Goal: Task Accomplishment & Management: Use online tool/utility

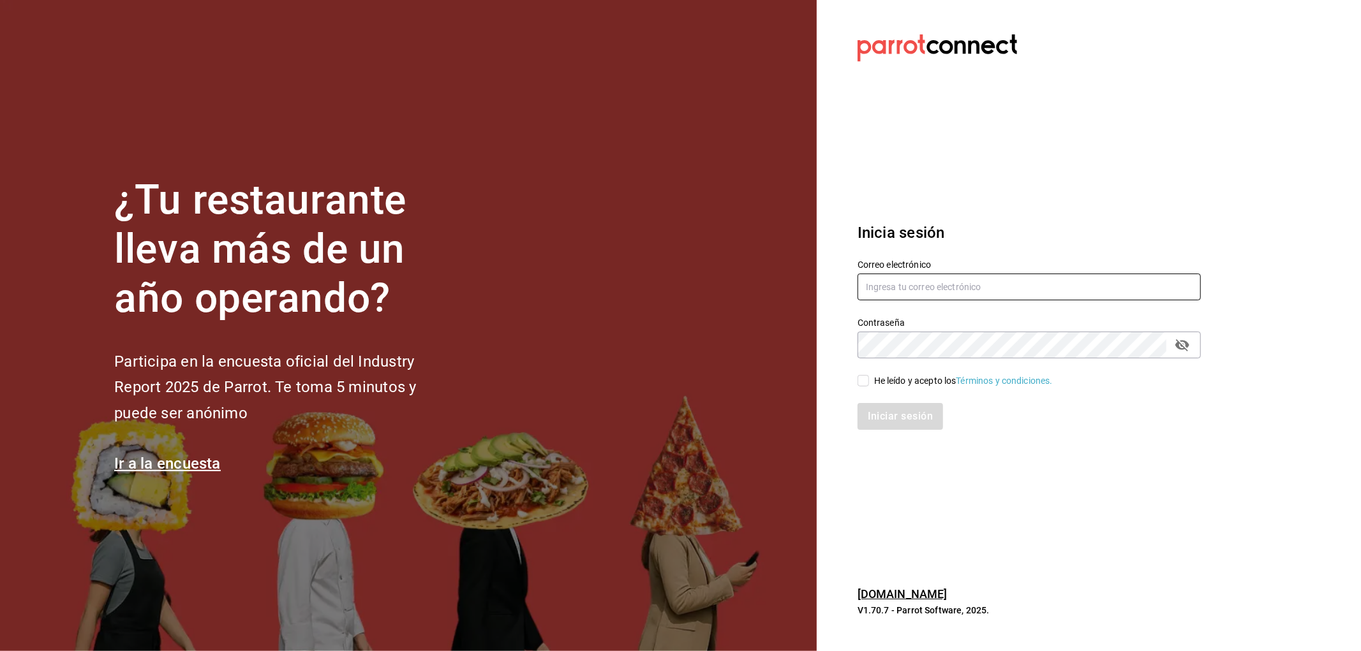
drag, startPoint x: 931, startPoint y: 286, endPoint x: 941, endPoint y: 300, distance: 17.5
click at [931, 286] on input "text" at bounding box center [1028, 287] width 343 height 27
type input "[EMAIL_ADDRESS][DOMAIN_NAME]"
click at [910, 374] on div "He leído y acepto los Términos y condiciones." at bounding box center [963, 380] width 179 height 13
click at [869, 375] on input "He leído y acepto los Términos y condiciones." at bounding box center [862, 380] width 11 height 11
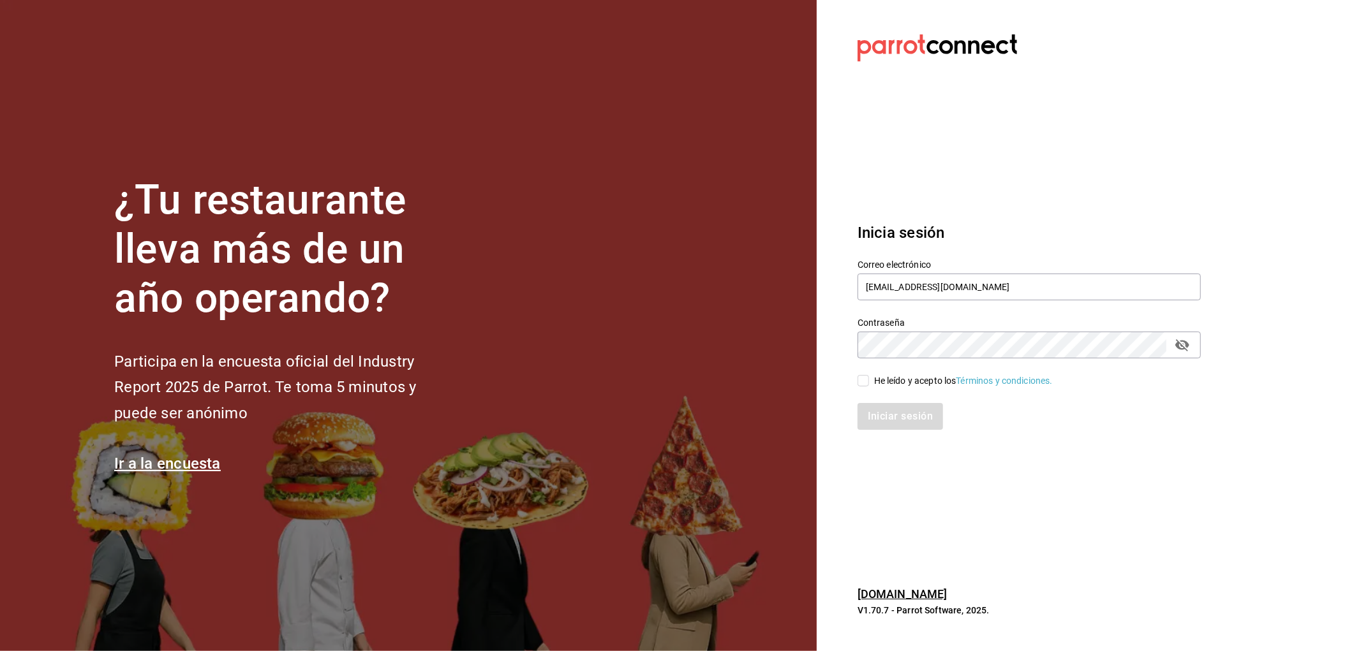
checkbox input "true"
click at [909, 417] on button "Iniciar sesión" at bounding box center [900, 416] width 87 height 27
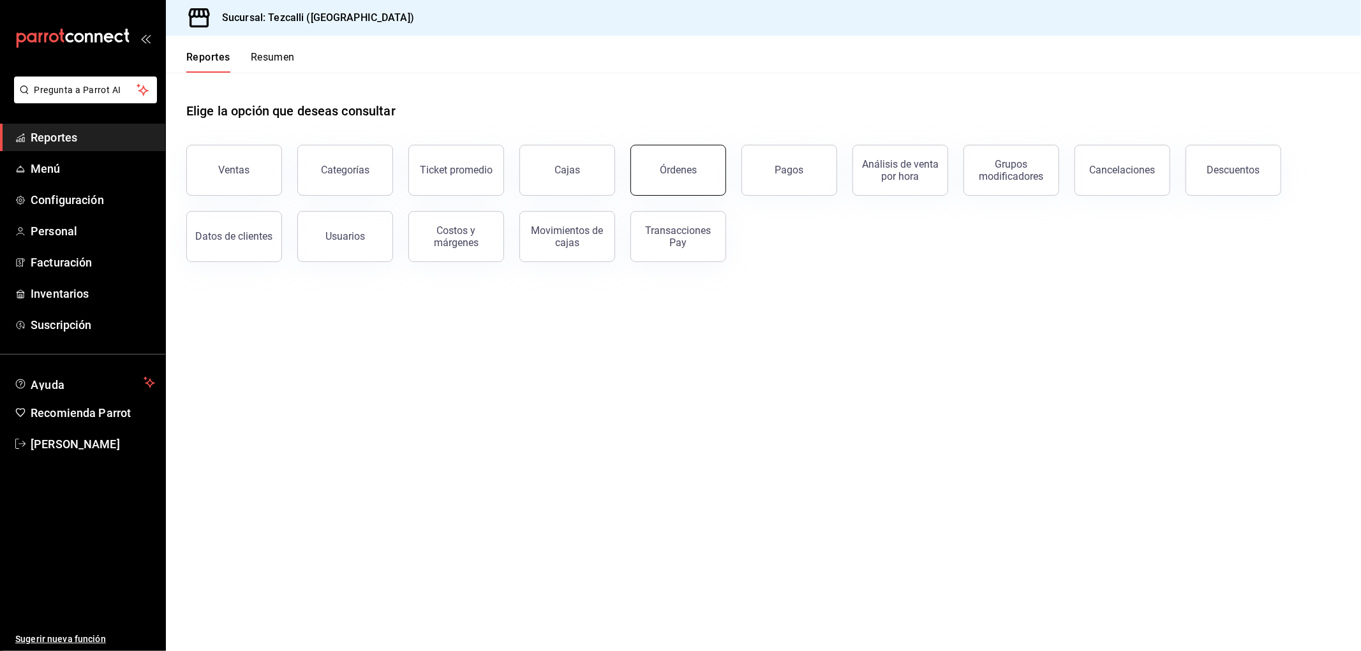
click at [664, 177] on button "Órdenes" at bounding box center [678, 170] width 96 height 51
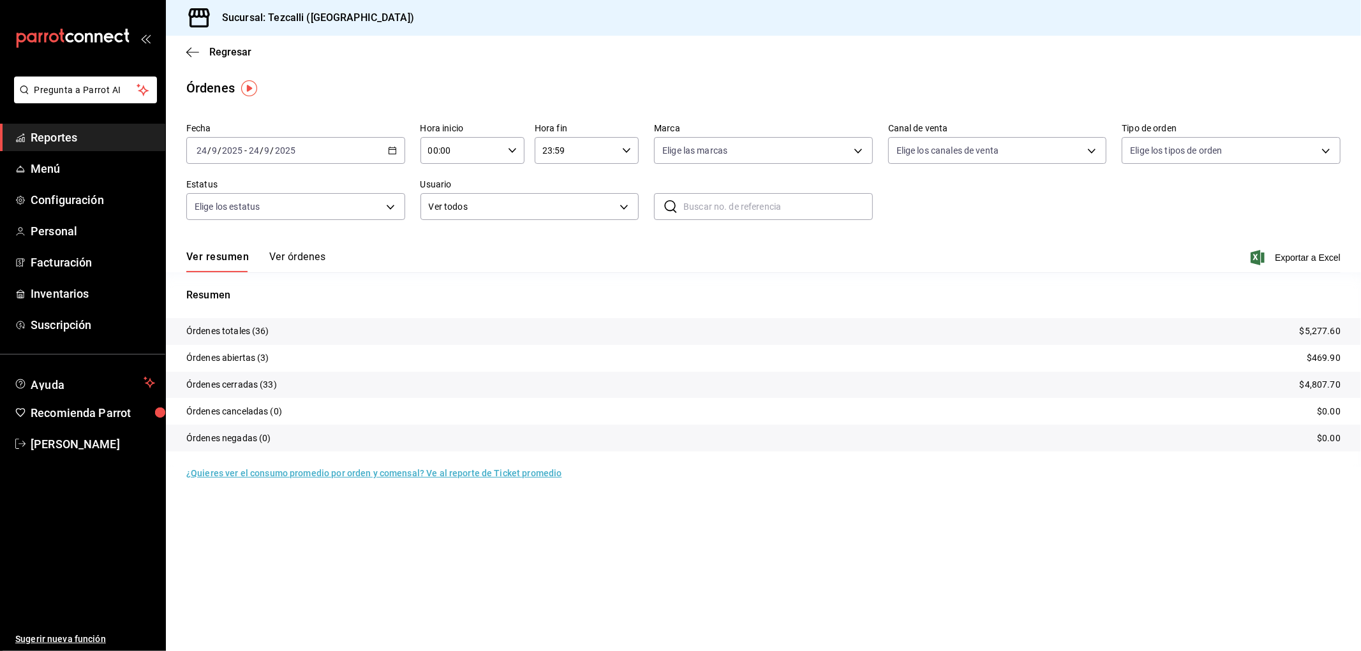
click at [459, 250] on div "Ver resumen Ver órdenes Exportar a Excel" at bounding box center [763, 253] width 1154 height 37
